Goal: Check status: Check status

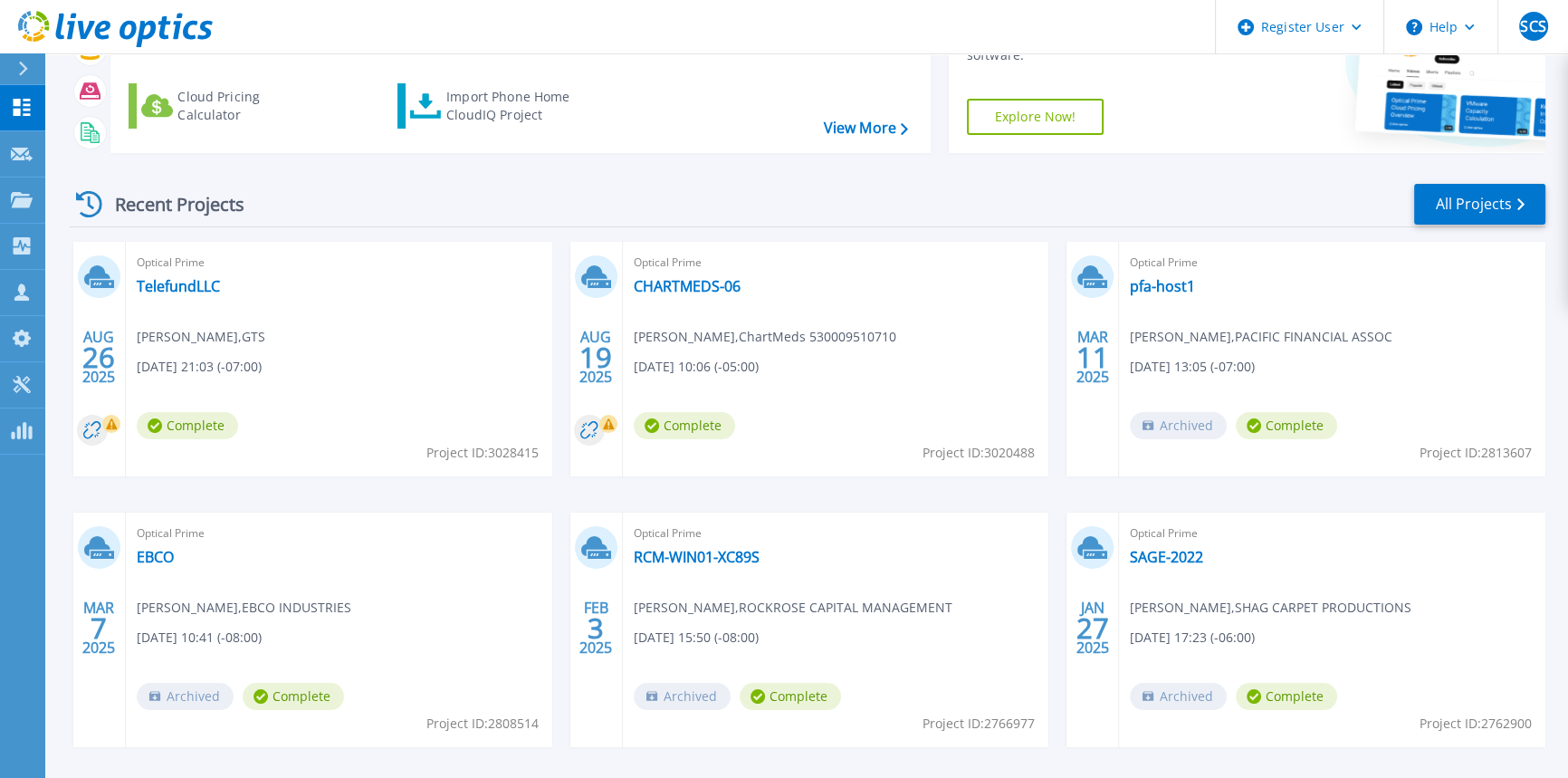
scroll to position [164, 0]
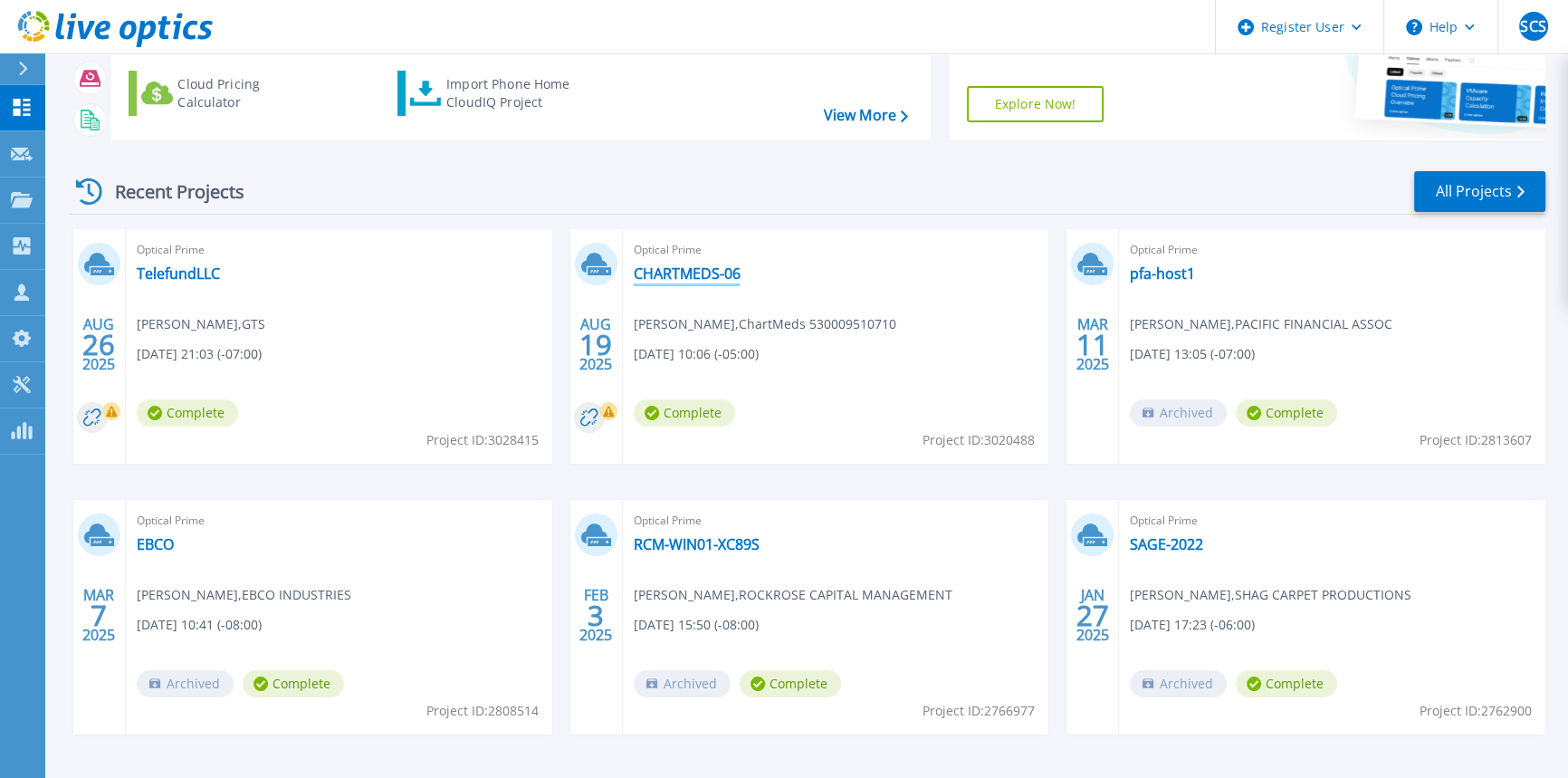
click at [684, 278] on link "CHARTMEDS-06" at bounding box center [687, 273] width 107 height 18
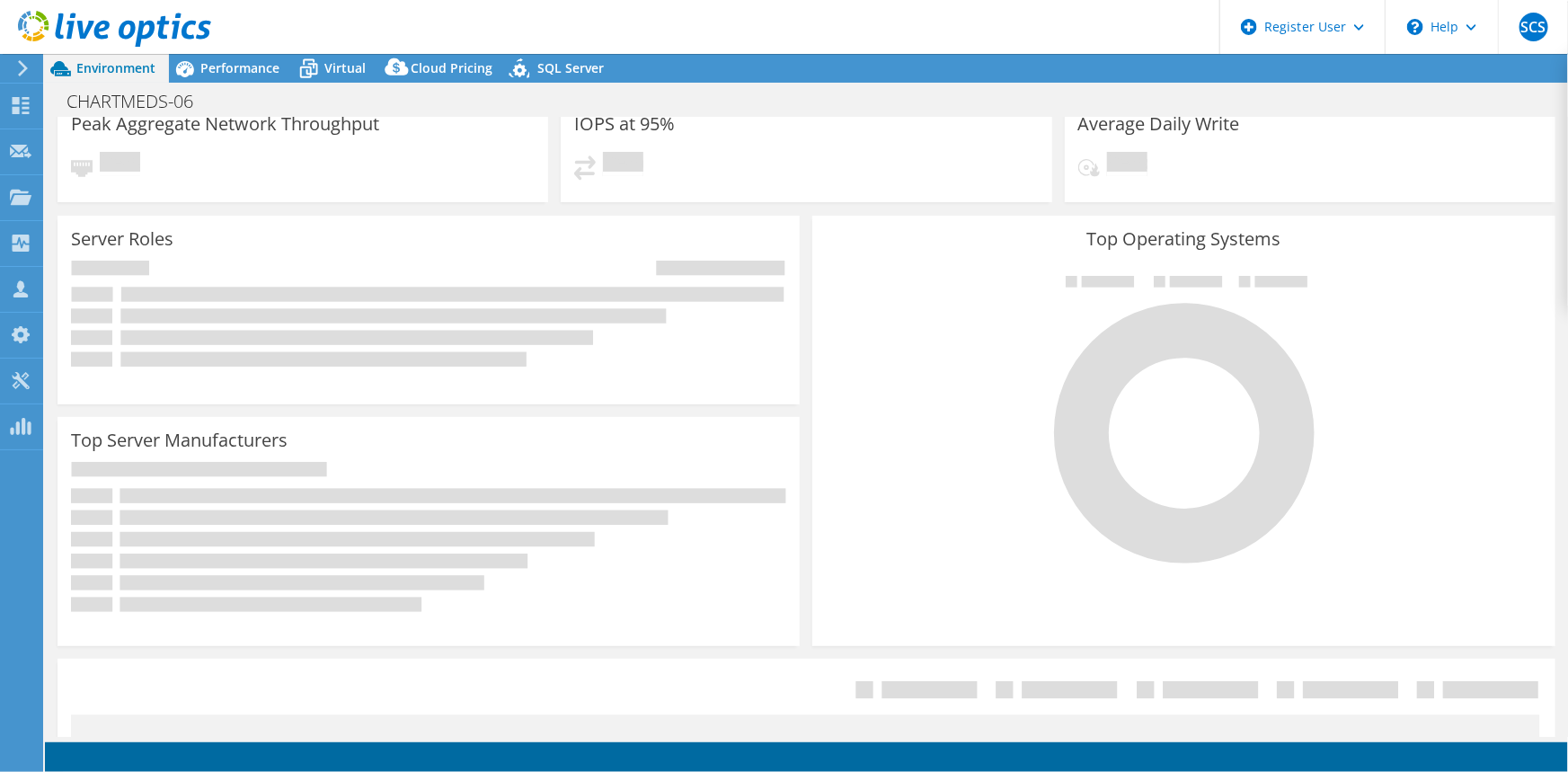
select select "USD"
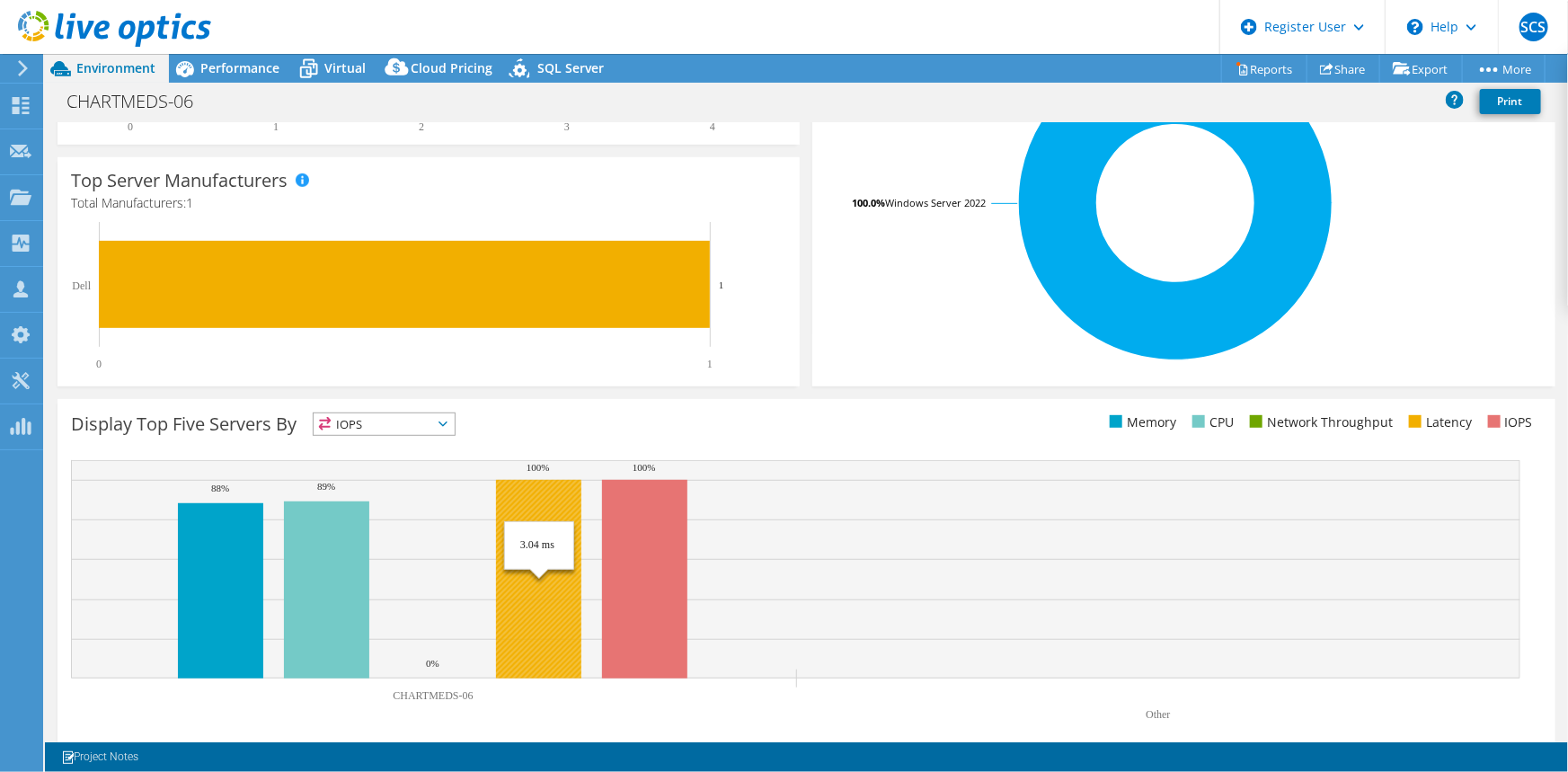
scroll to position [425, 0]
